Goal: Find specific page/section: Find specific page/section

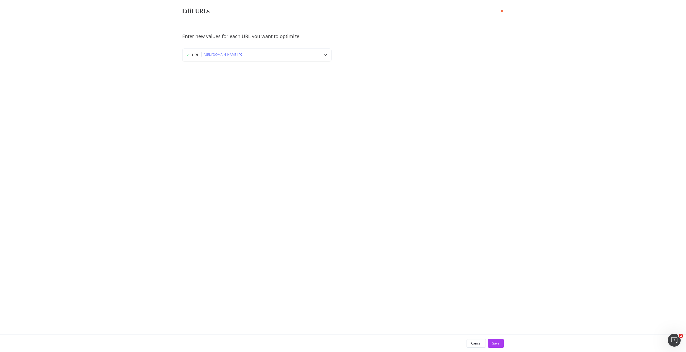
click at [501, 9] on icon "times" at bounding box center [502, 11] width 3 height 4
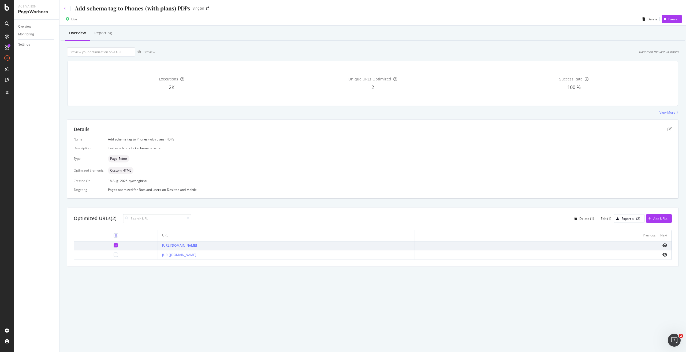
click at [65, 8] on icon at bounding box center [65, 8] width 2 height 3
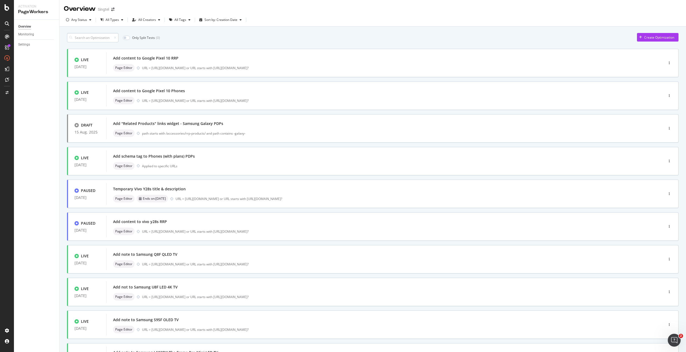
click at [104, 39] on input at bounding box center [92, 37] width 51 height 9
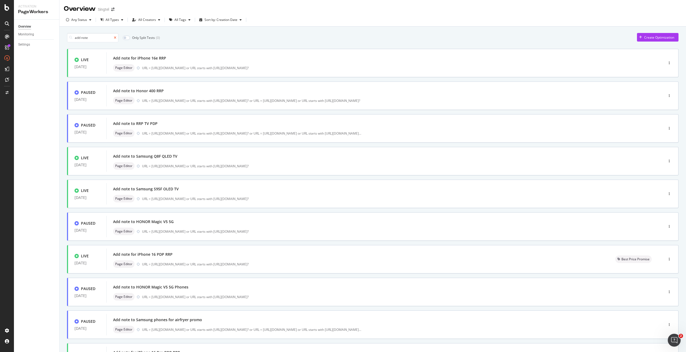
click at [116, 37] on icon at bounding box center [115, 37] width 2 height 3
